Goal: Find specific page/section: Find specific page/section

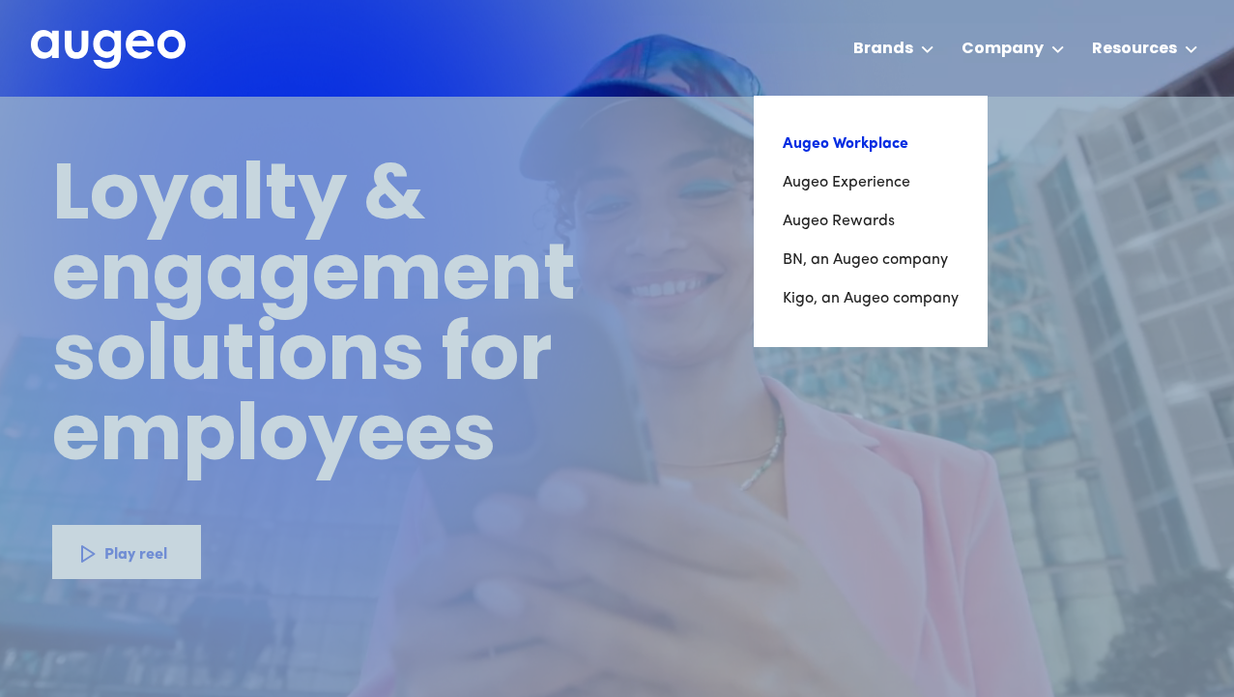
click at [827, 140] on link "Augeo Workplace" at bounding box center [871, 144] width 176 height 39
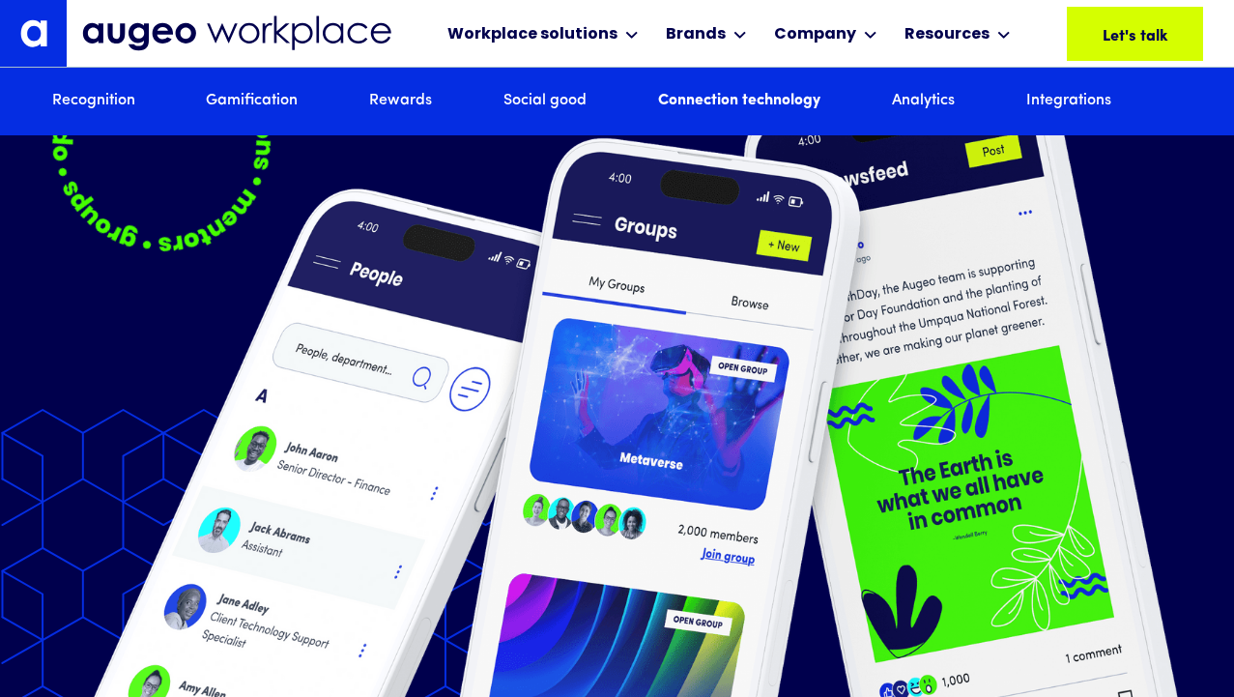
scroll to position [9522, 0]
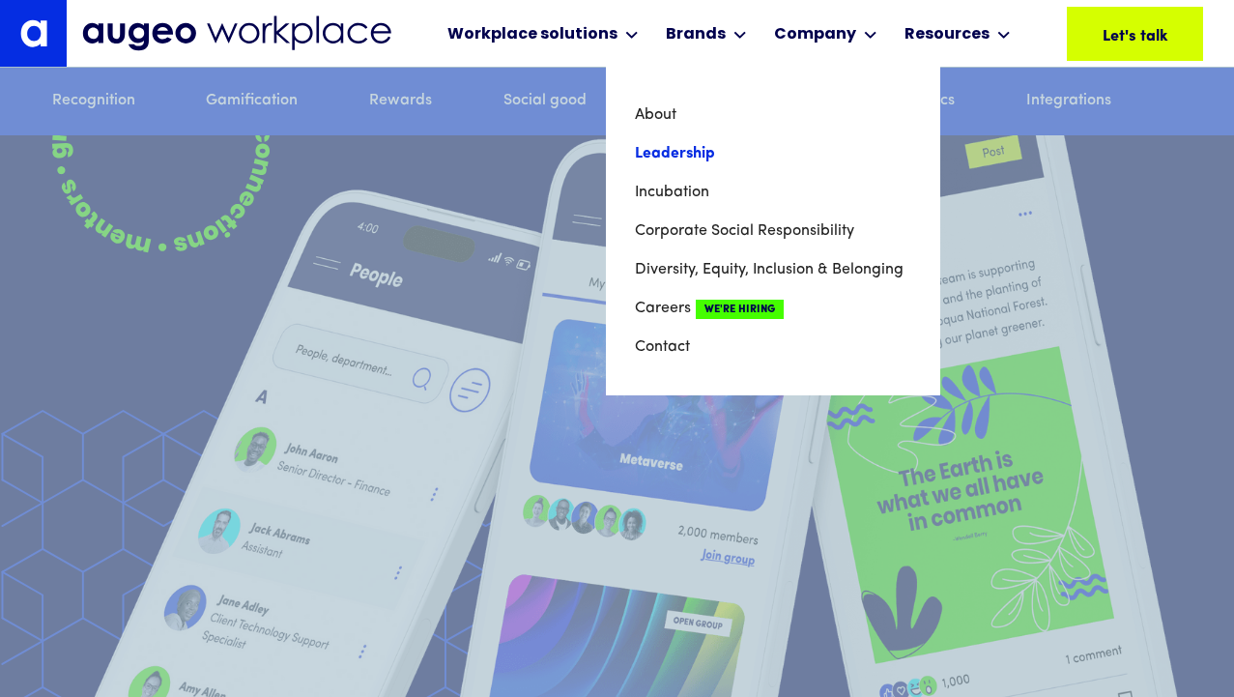
click at [664, 144] on link "Leadership" at bounding box center [773, 153] width 276 height 39
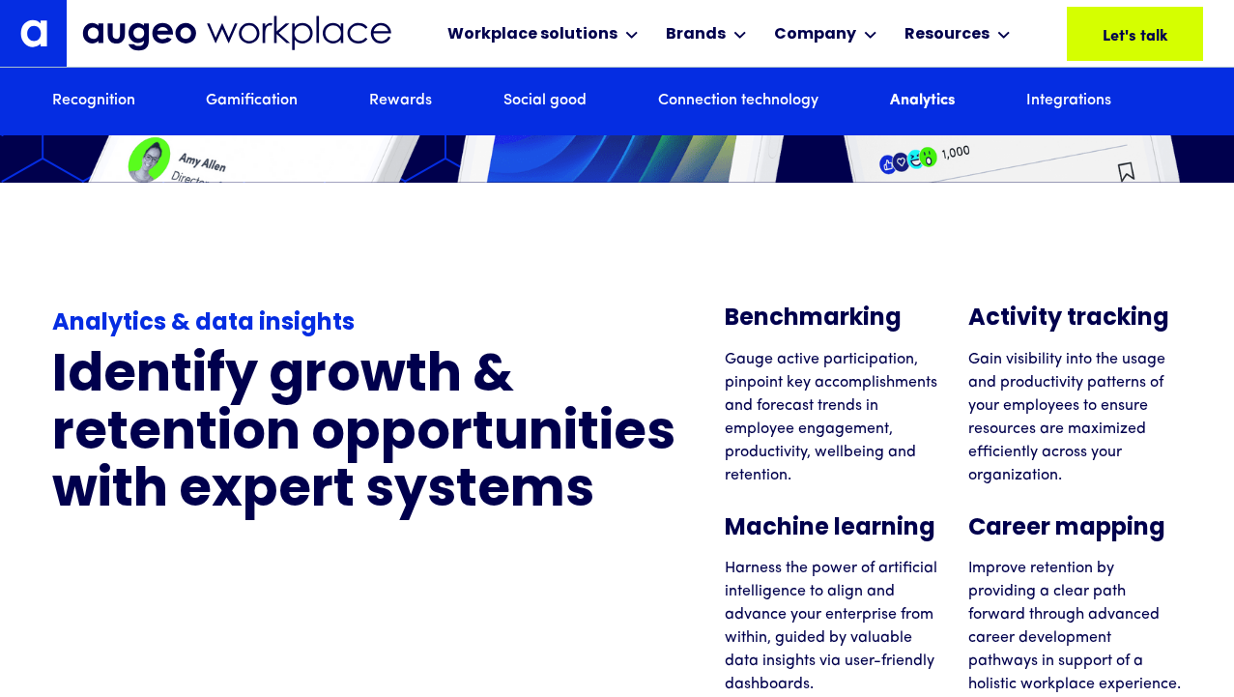
scroll to position [10051, 0]
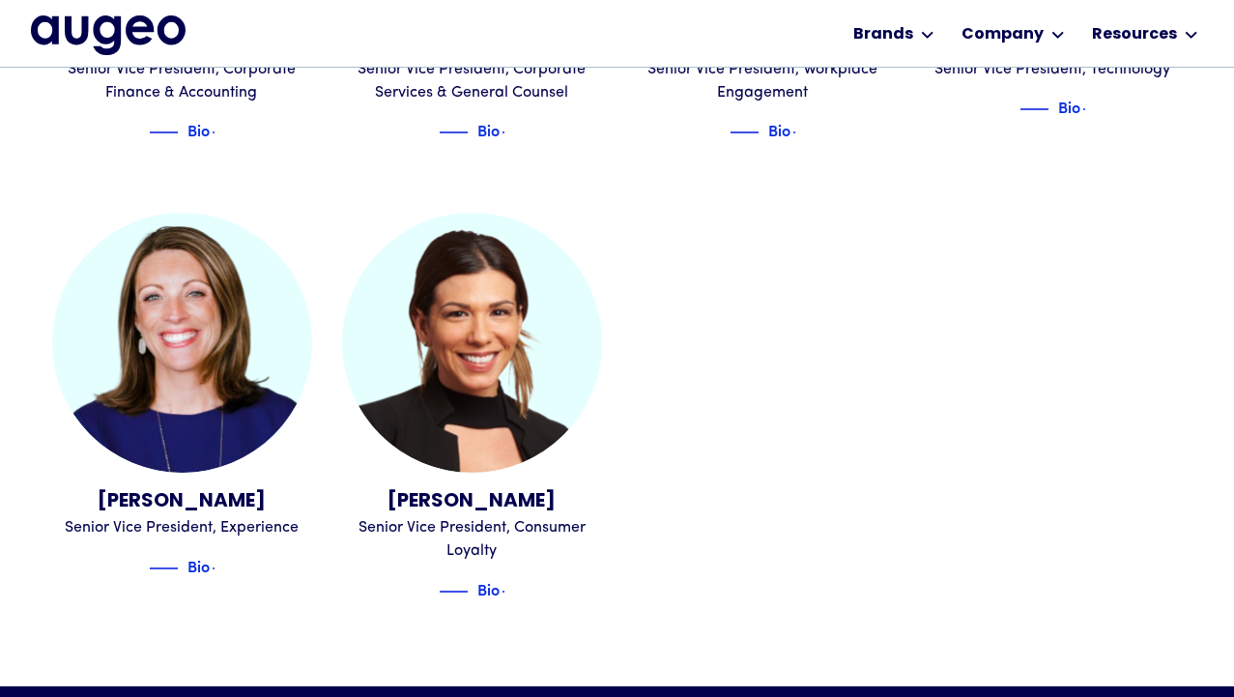
scroll to position [2271, 0]
